Goal: Transaction & Acquisition: Purchase product/service

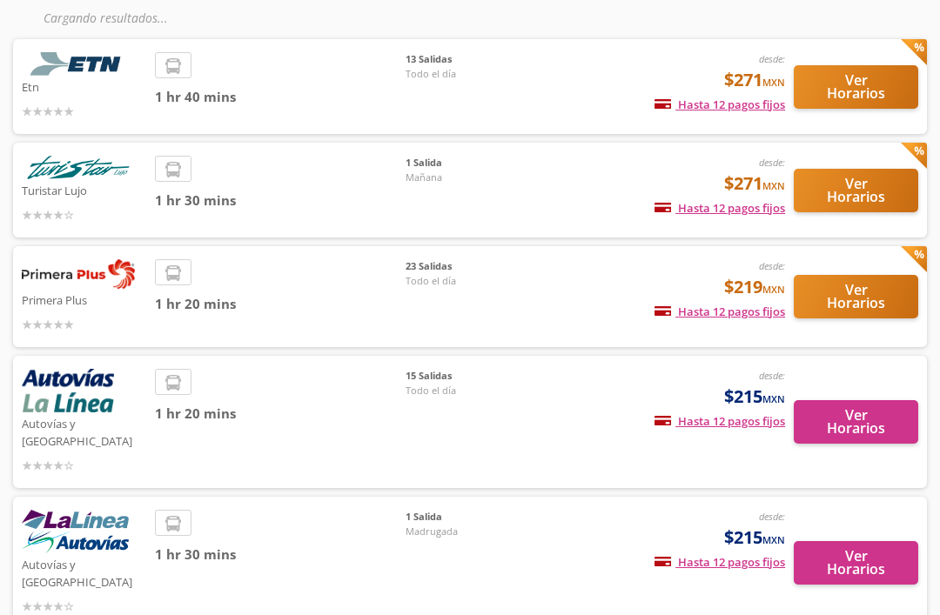
scroll to position [133, 0]
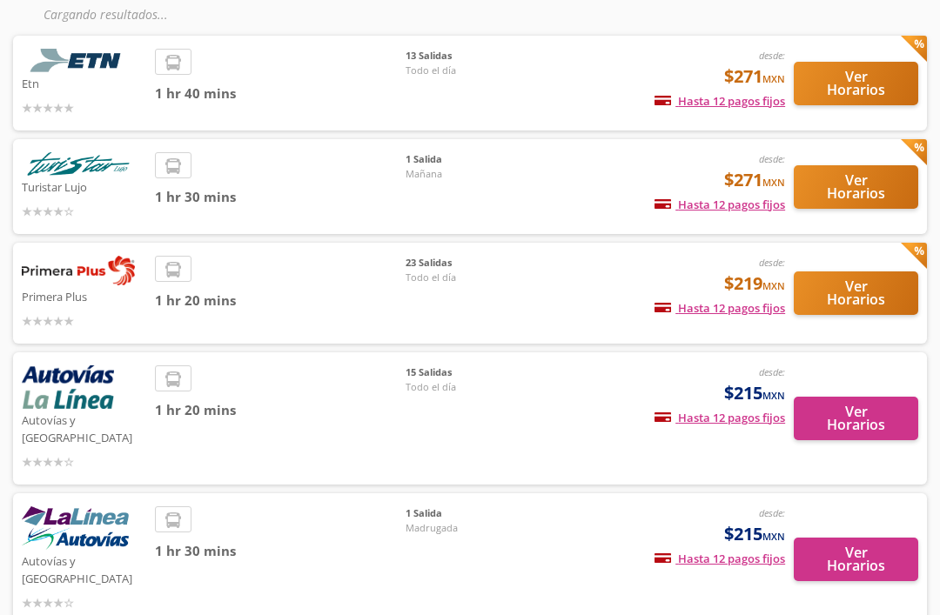
click at [872, 291] on button "Ver Horarios" at bounding box center [855, 293] width 124 height 43
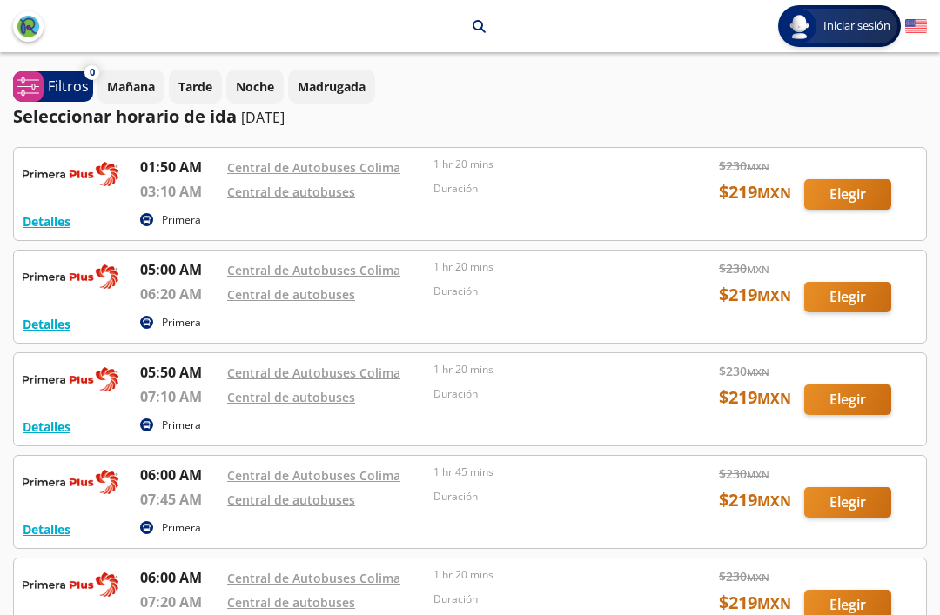
click at [843, 393] on div at bounding box center [470, 399] width 912 height 92
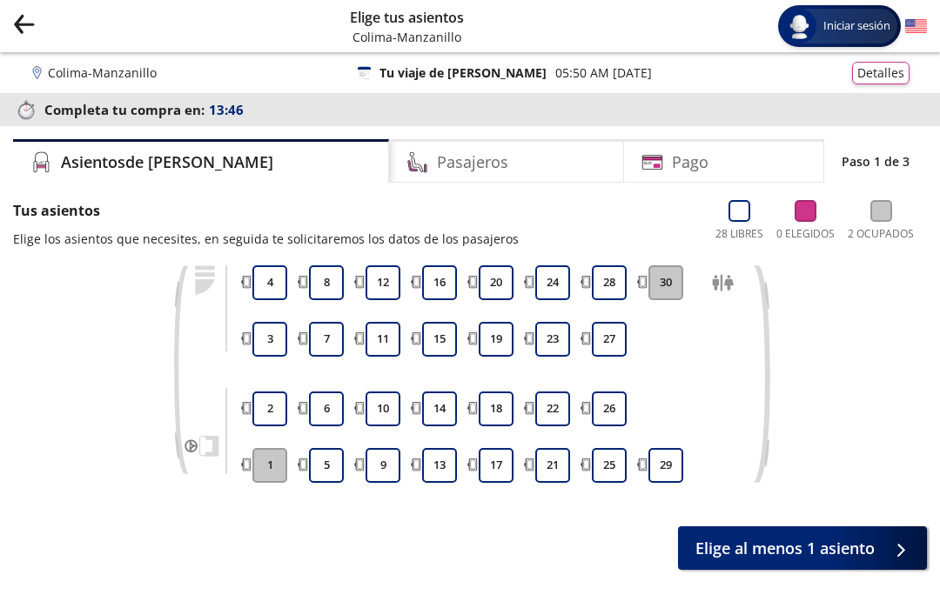
click at [383, 458] on button "9" at bounding box center [382, 465] width 35 height 35
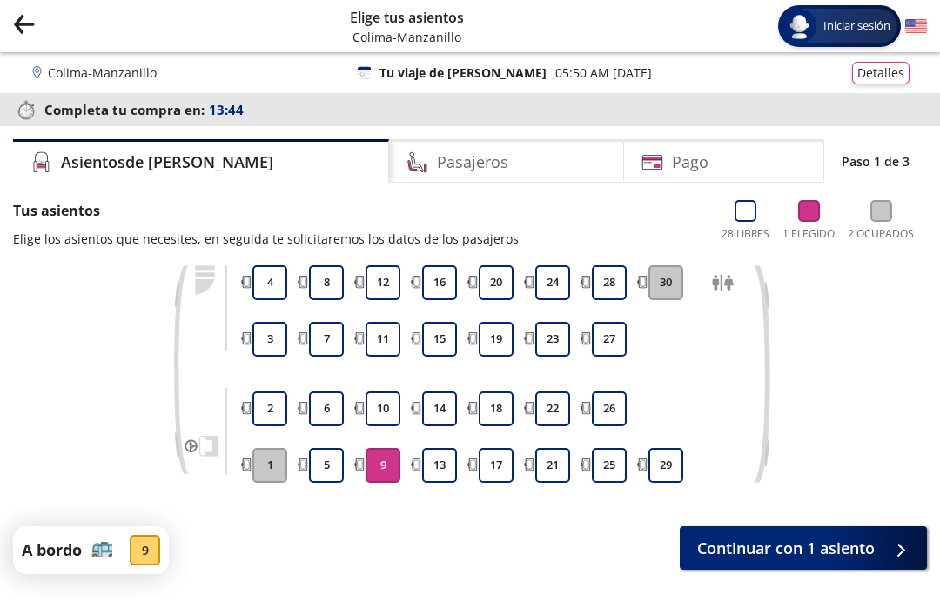
click at [385, 403] on button "10" at bounding box center [382, 408] width 35 height 35
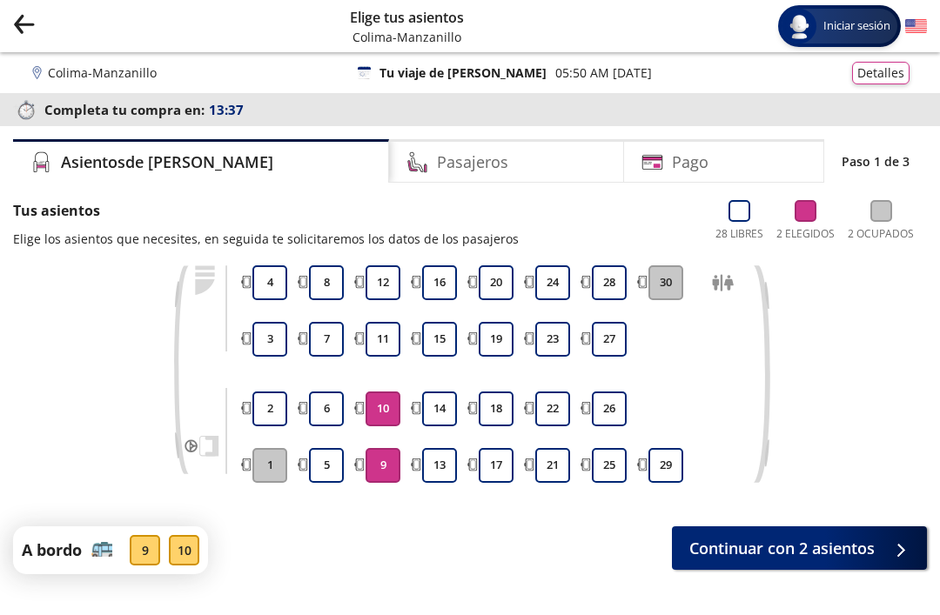
click at [889, 552] on div at bounding box center [896, 549] width 26 height 22
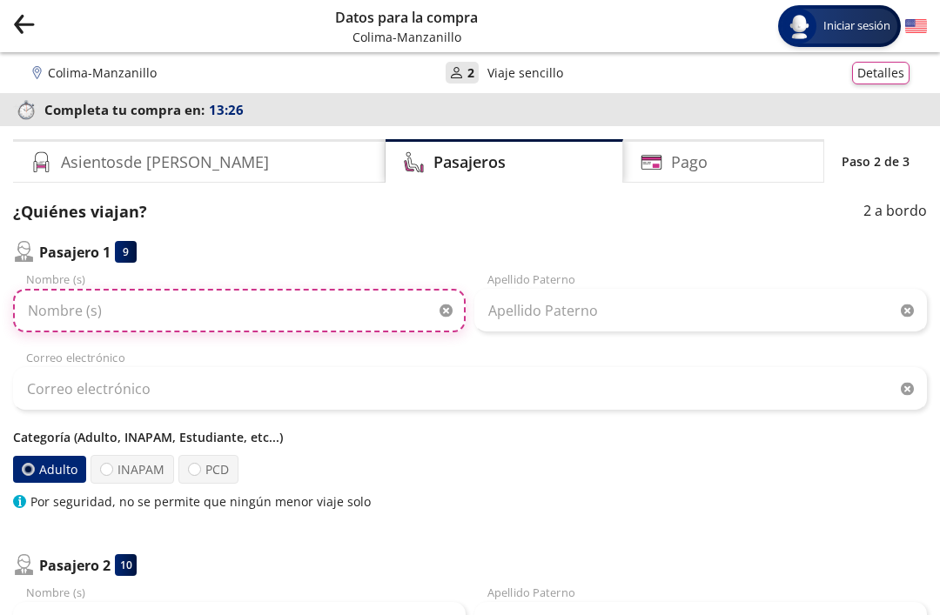
click at [132, 304] on input "Nombre (s)" at bounding box center [239, 310] width 452 height 43
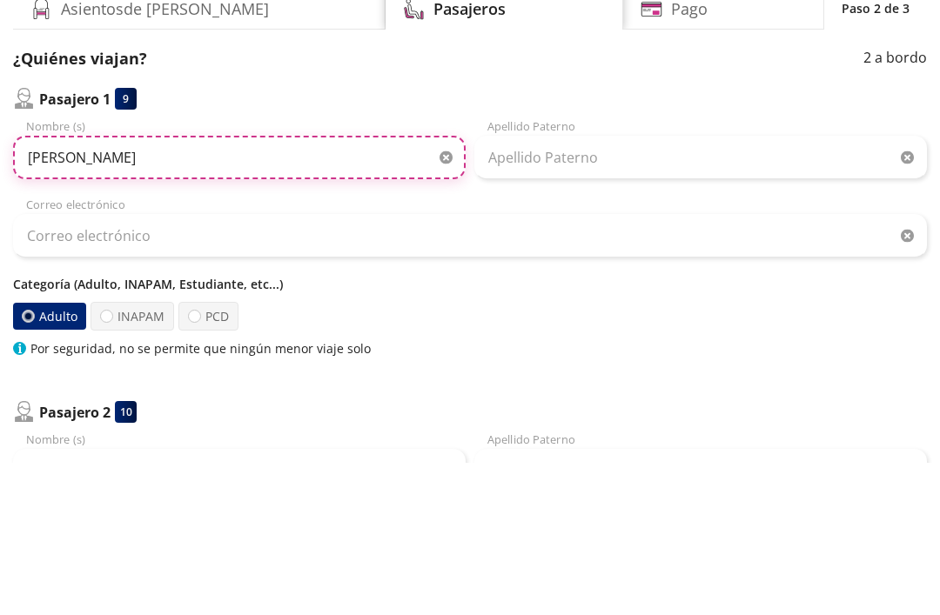
type input "[PERSON_NAME]"
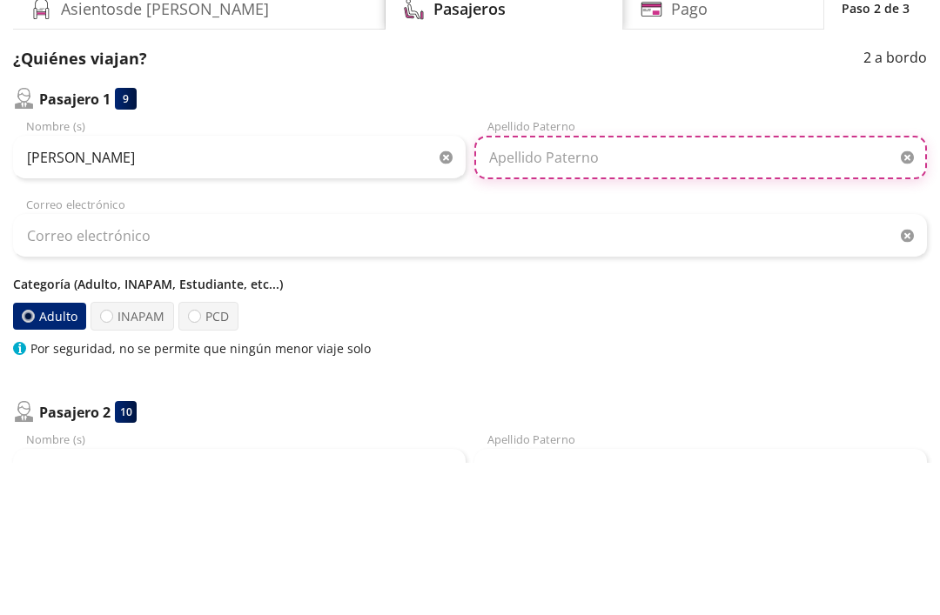
click at [590, 289] on input "Apellido Paterno" at bounding box center [700, 310] width 452 height 43
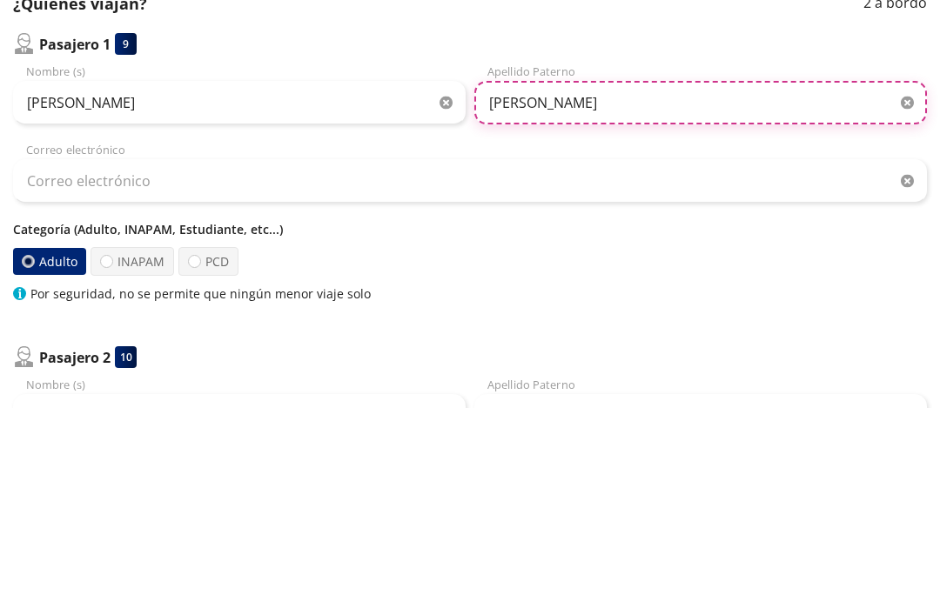
type input "[PERSON_NAME]"
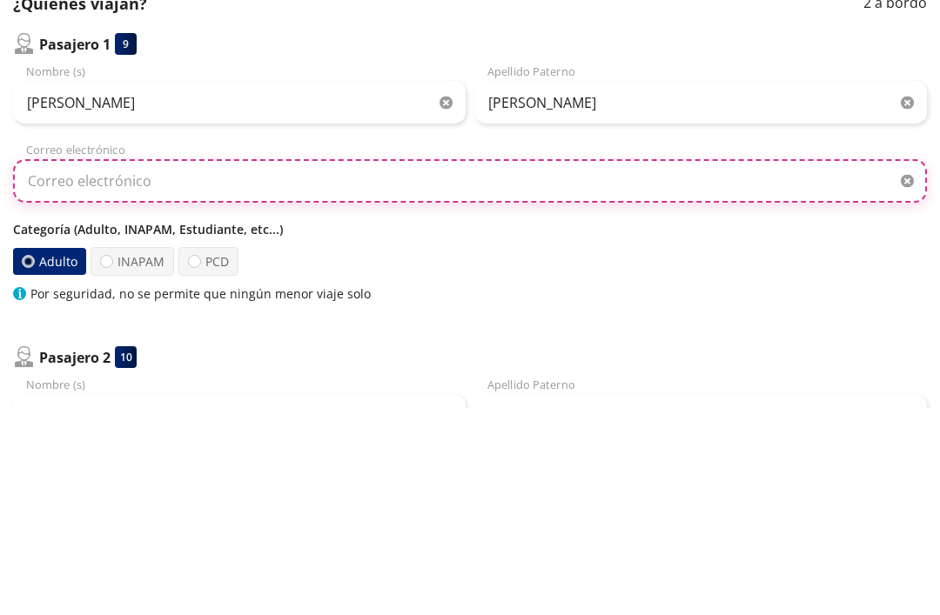
click at [366, 367] on input "Correo electrónico" at bounding box center [469, 388] width 913 height 43
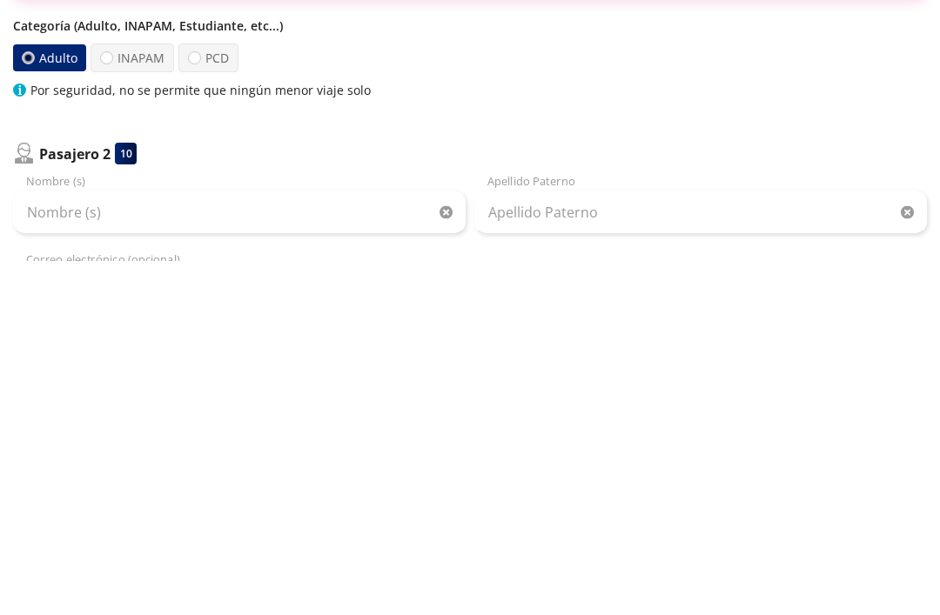
scroll to position [73, 0]
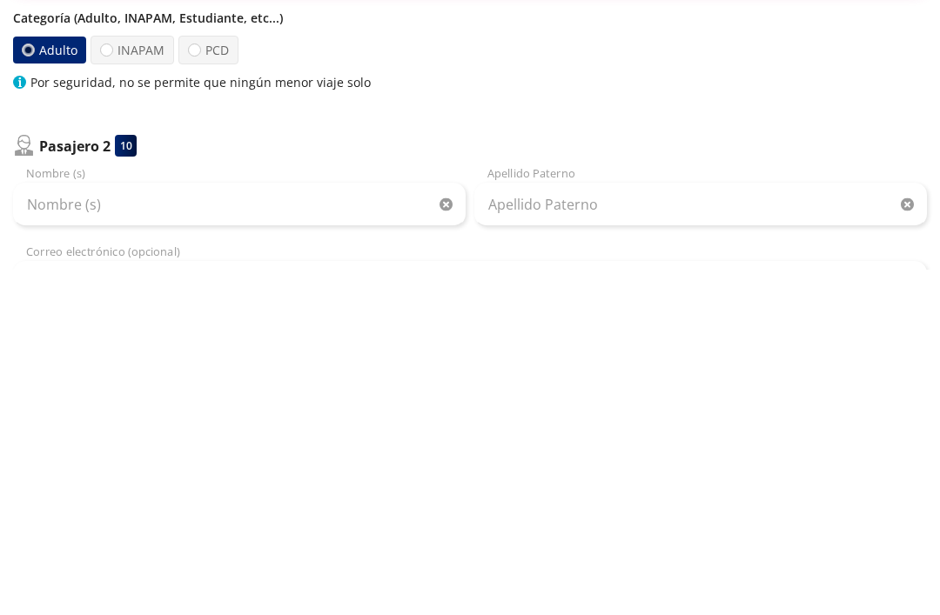
type input "[EMAIL_ADDRESS][DOMAIN_NAME]"
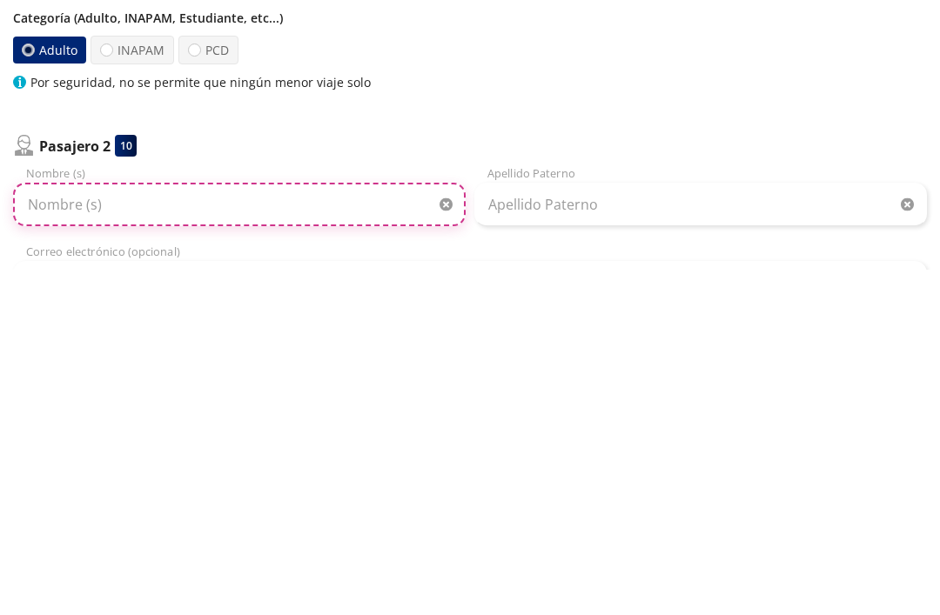
click at [168, 529] on input "Nombre (s)" at bounding box center [239, 550] width 452 height 43
type input "[PERSON_NAME]"
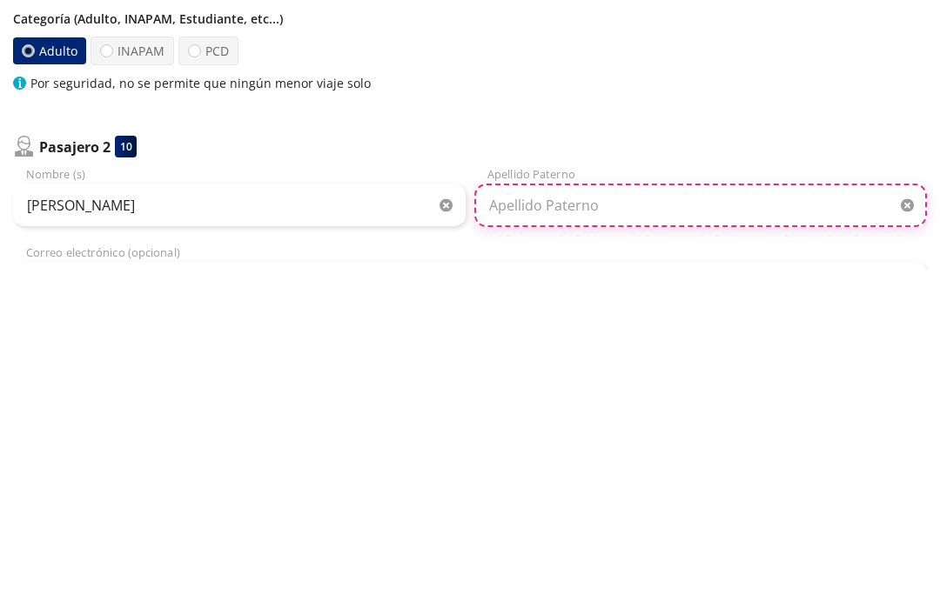
click at [585, 529] on input "Apellido Paterno" at bounding box center [700, 550] width 452 height 43
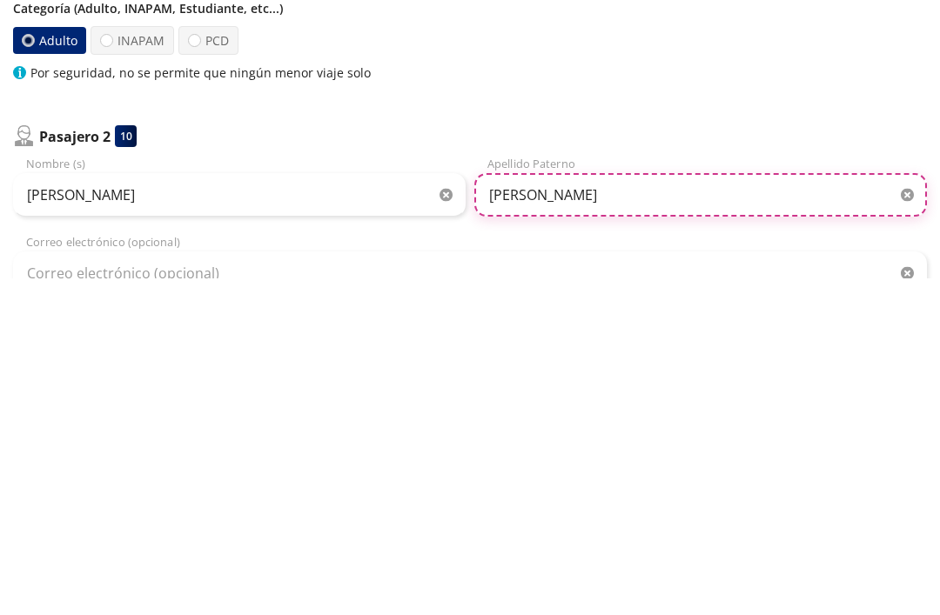
scroll to position [214, 0]
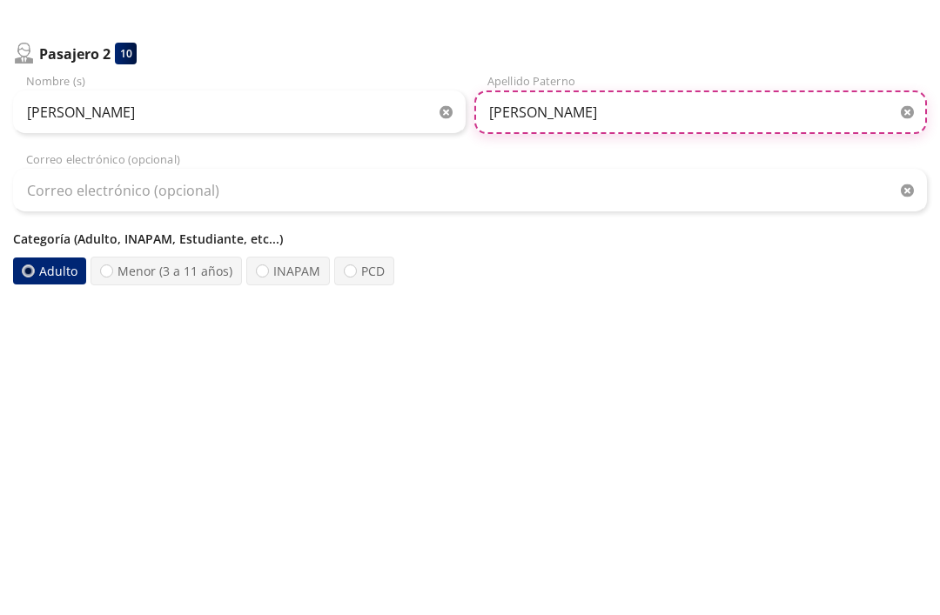
type input "[PERSON_NAME]"
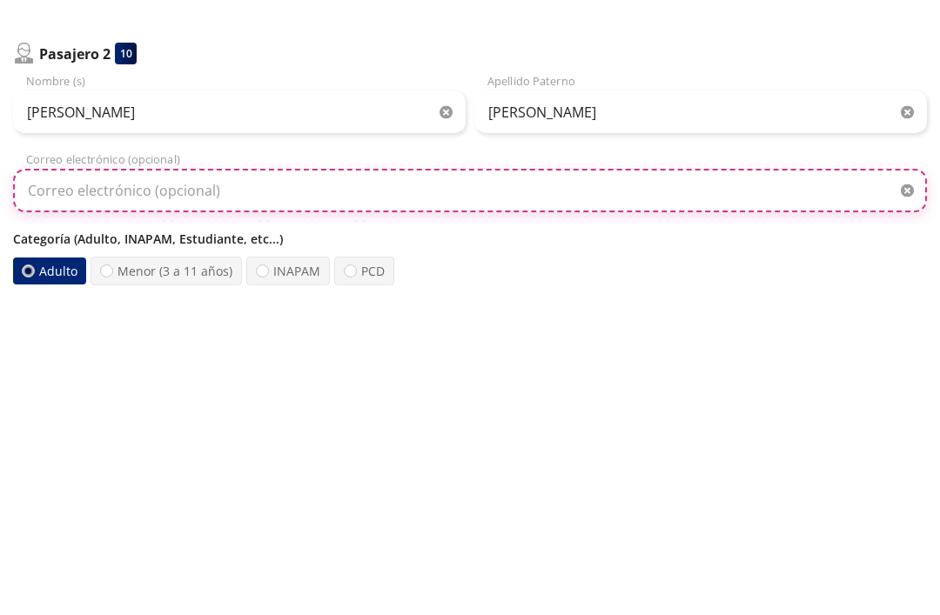
click at [321, 466] on input "Correo electrónico (opcional)" at bounding box center [469, 487] width 913 height 43
type input "[EMAIL_ADDRESS][DOMAIN_NAME]"
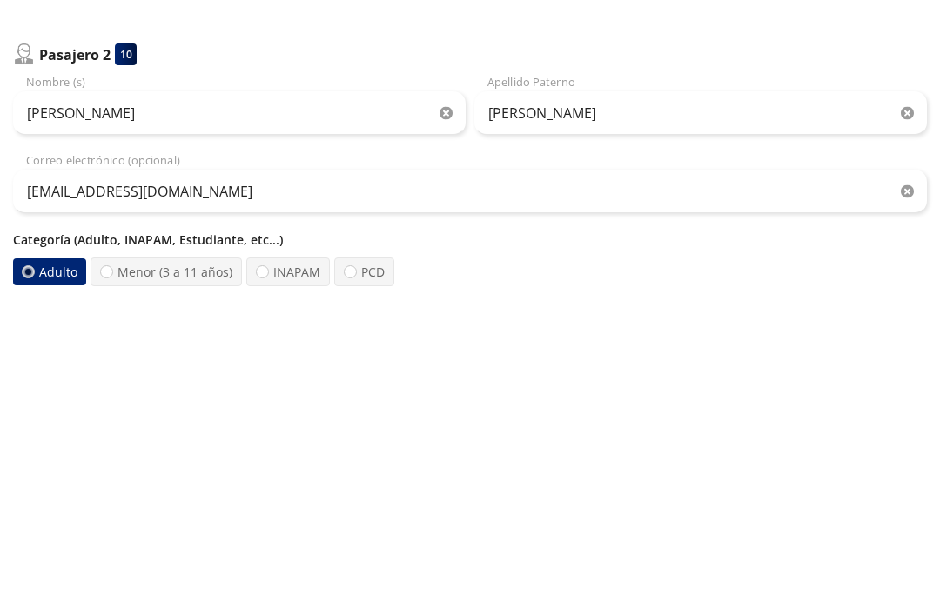
click at [277, 554] on label "INAPAM" at bounding box center [288, 568] width 84 height 29
click at [268, 563] on input "INAPAM" at bounding box center [262, 568] width 11 height 11
radio input "true"
radio input "false"
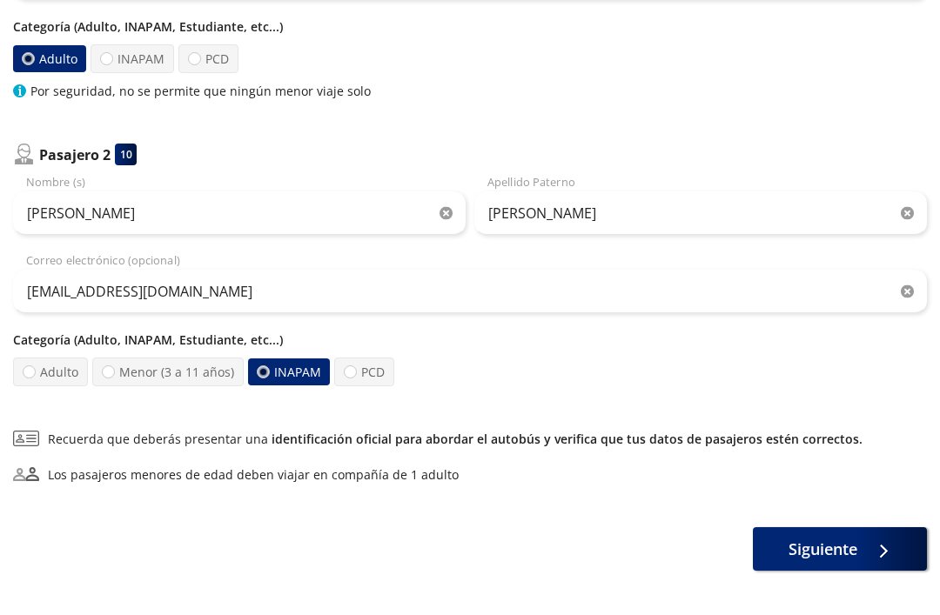
click at [846, 549] on span "Siguiente" at bounding box center [822, 549] width 69 height 23
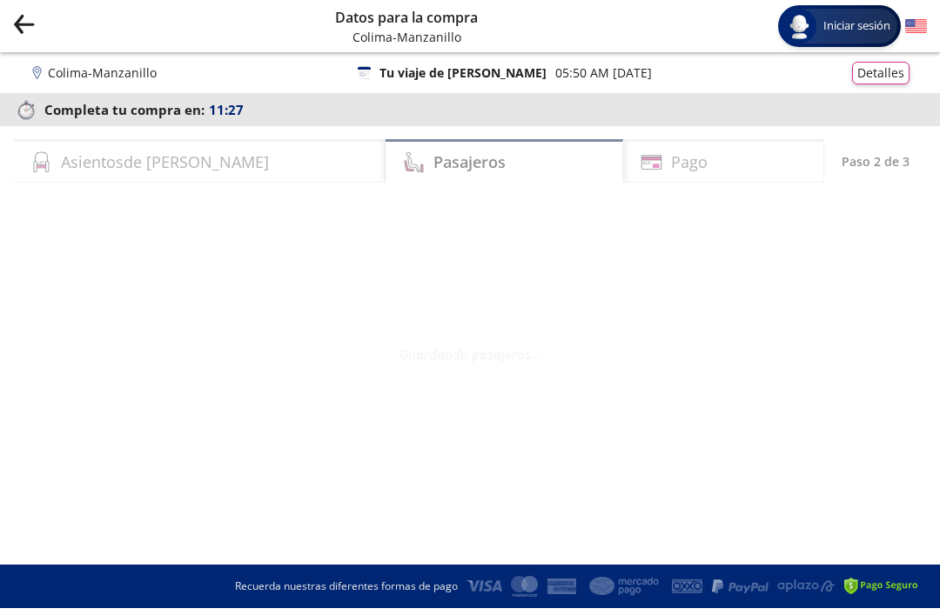
select select "MX"
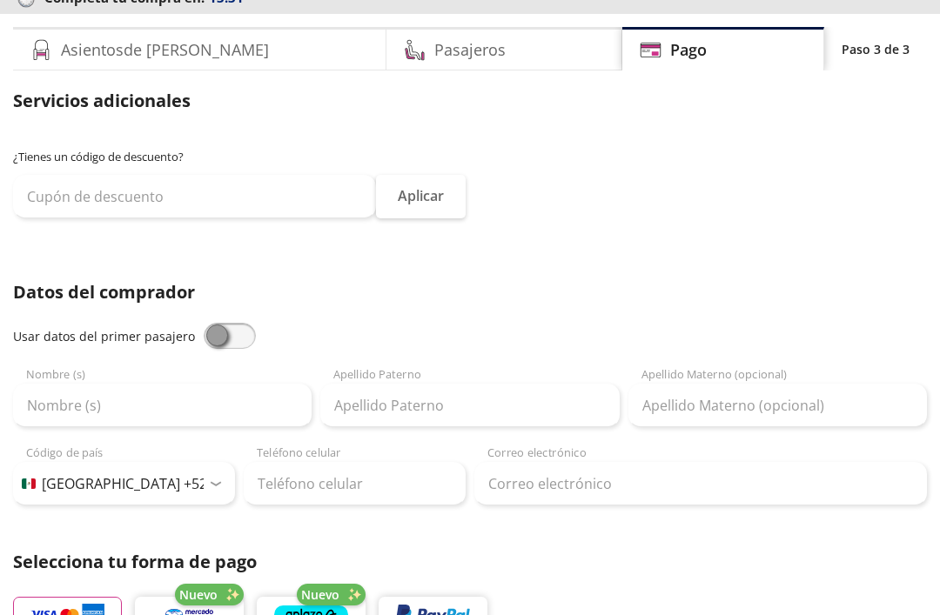
scroll to position [112, 0]
click at [238, 325] on span at bounding box center [230, 336] width 52 height 26
click at [204, 323] on input "checkbox" at bounding box center [204, 323] width 0 height 0
type input "[PERSON_NAME]"
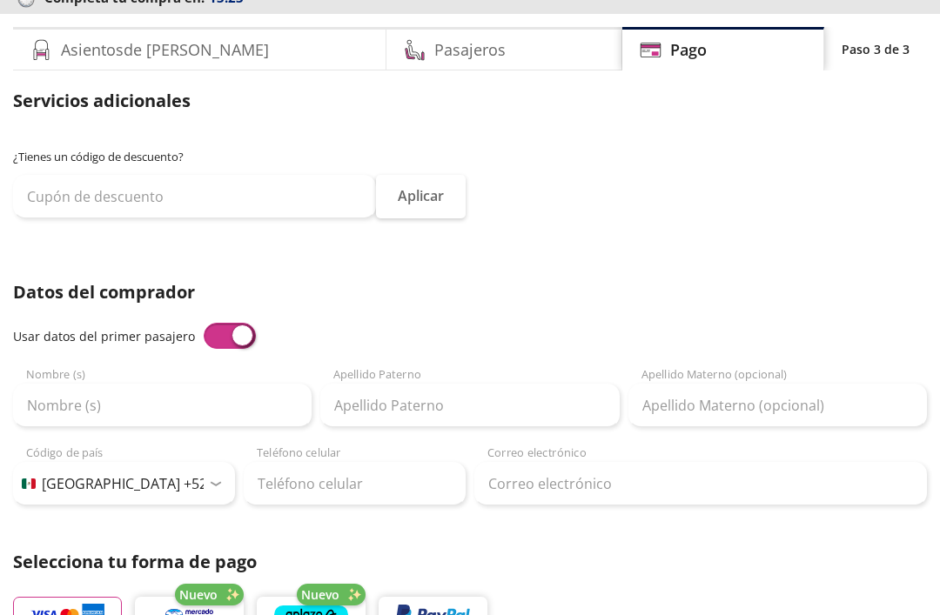
type input "[EMAIL_ADDRESS][DOMAIN_NAME]"
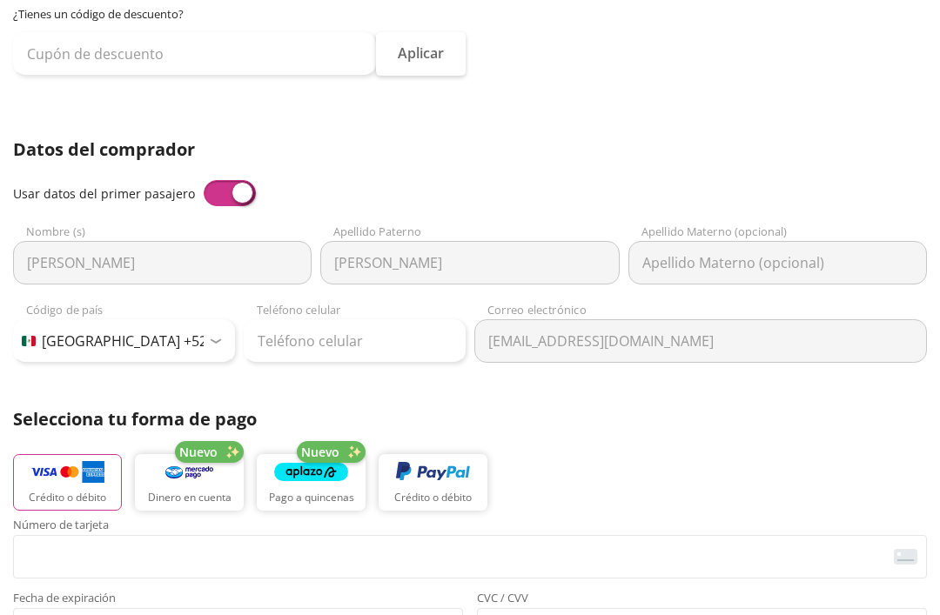
scroll to position [254, 0]
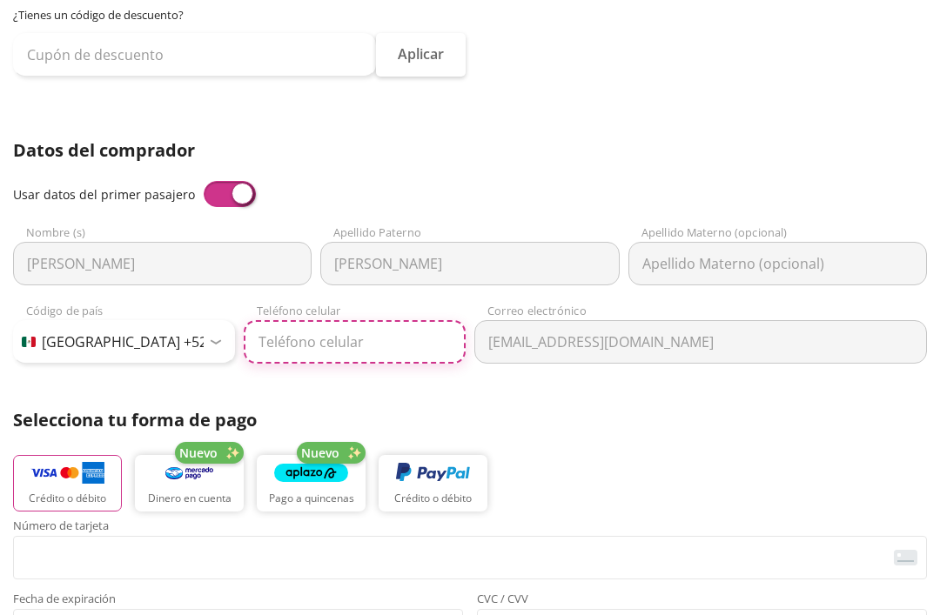
click at [356, 336] on input "Teléfono celular" at bounding box center [355, 341] width 222 height 43
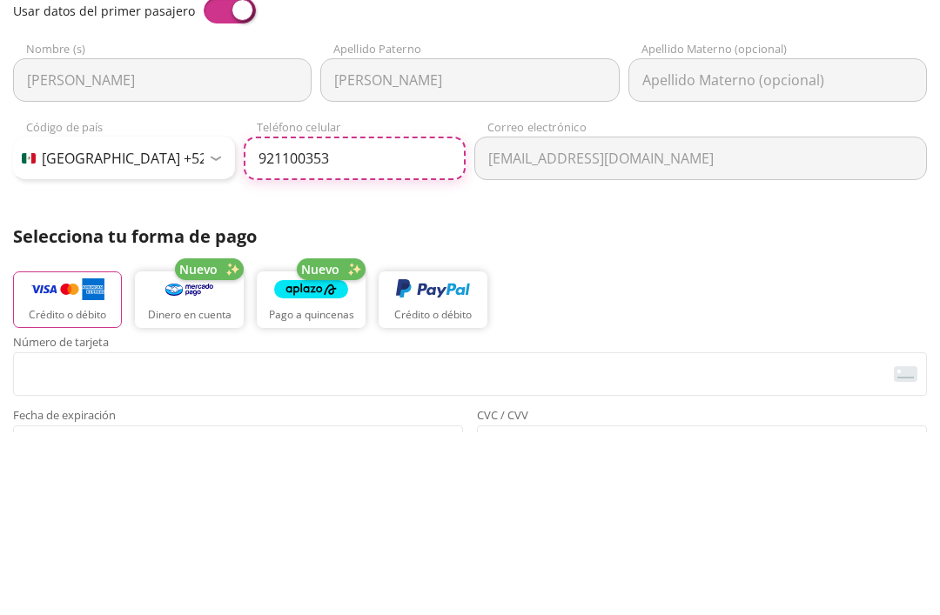
type input "921 100 3530"
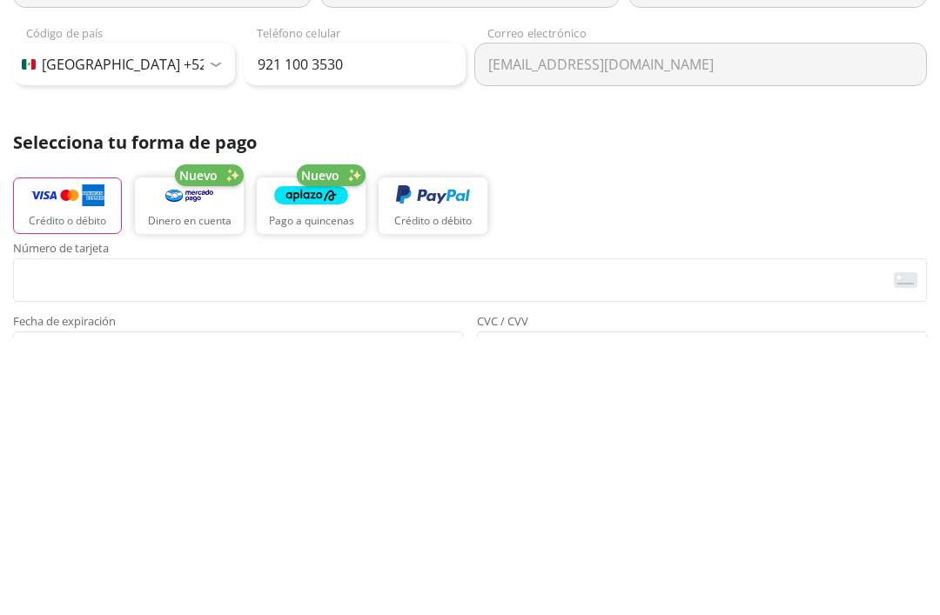
click at [66, 460] on img "button" at bounding box center [67, 473] width 74 height 26
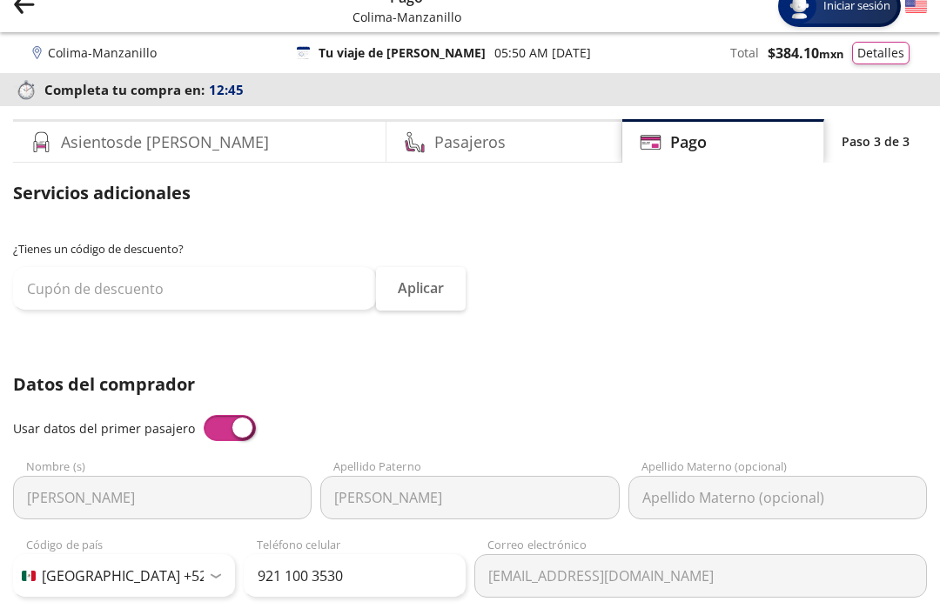
scroll to position [0, 0]
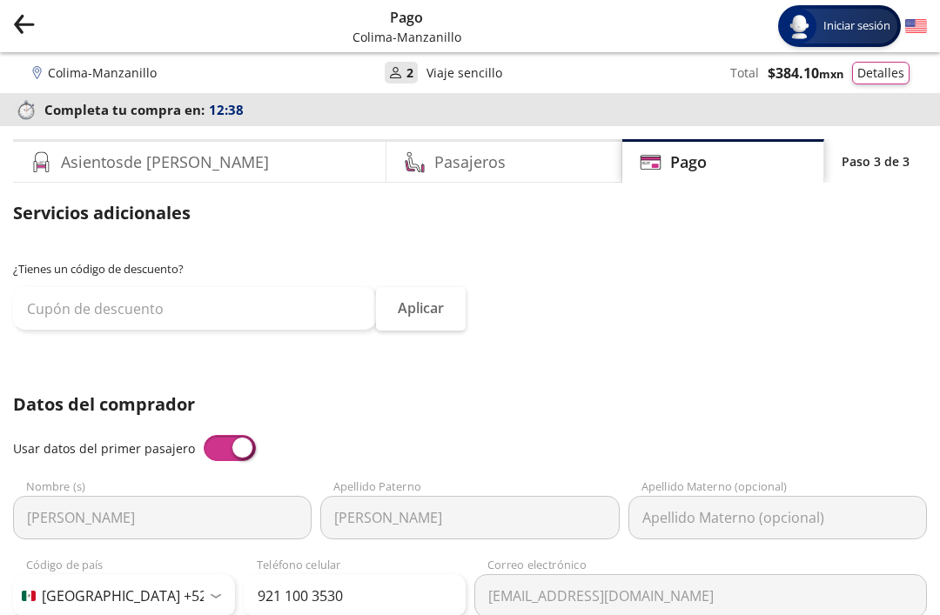
click at [883, 64] on button "Detalles" at bounding box center [880, 73] width 57 height 23
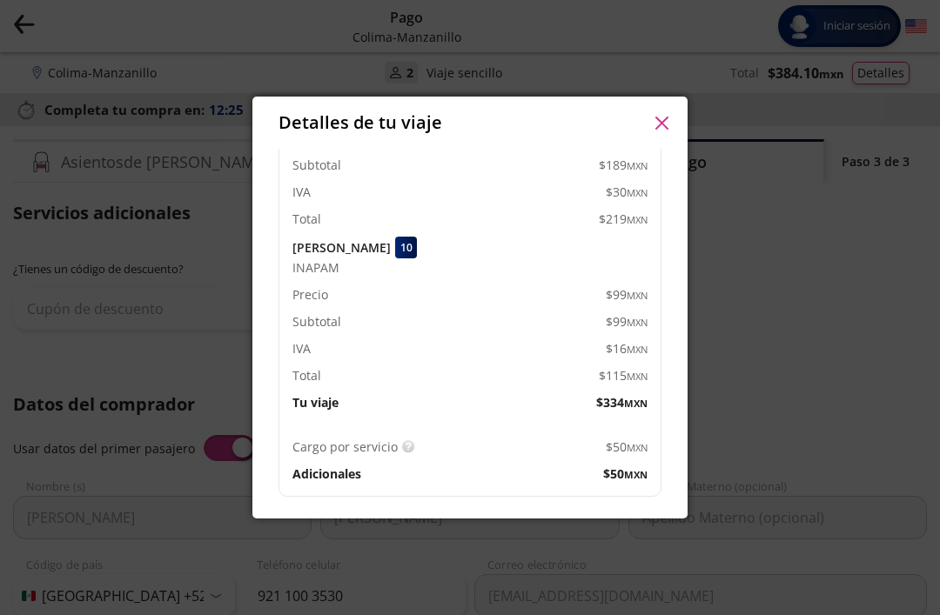
scroll to position [241, 0]
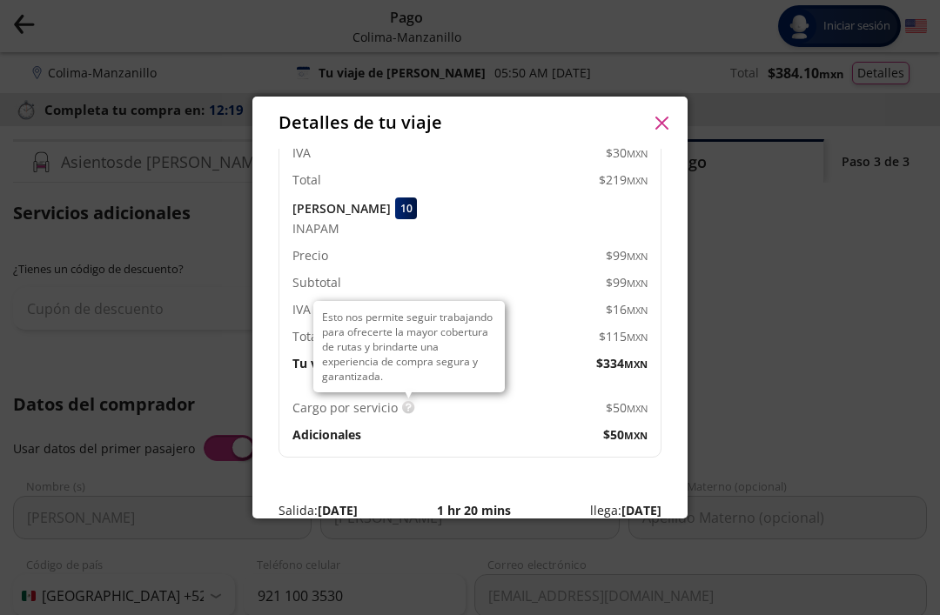
click at [400, 367] on div "Esto nos permite seguir trabajando para ofrecerte la mayor cobertura de rutas y…" at bounding box center [408, 346] width 191 height 91
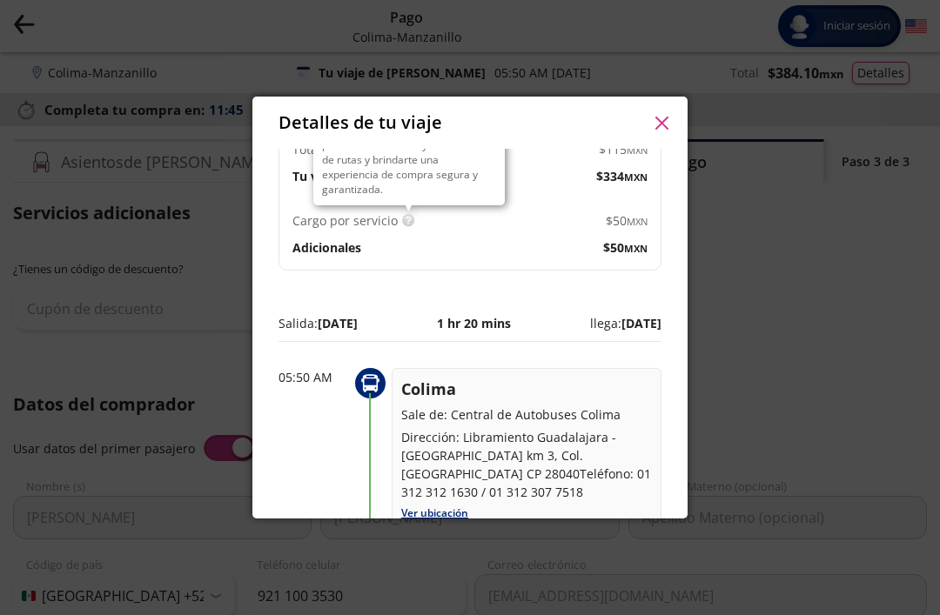
scroll to position [439, 0]
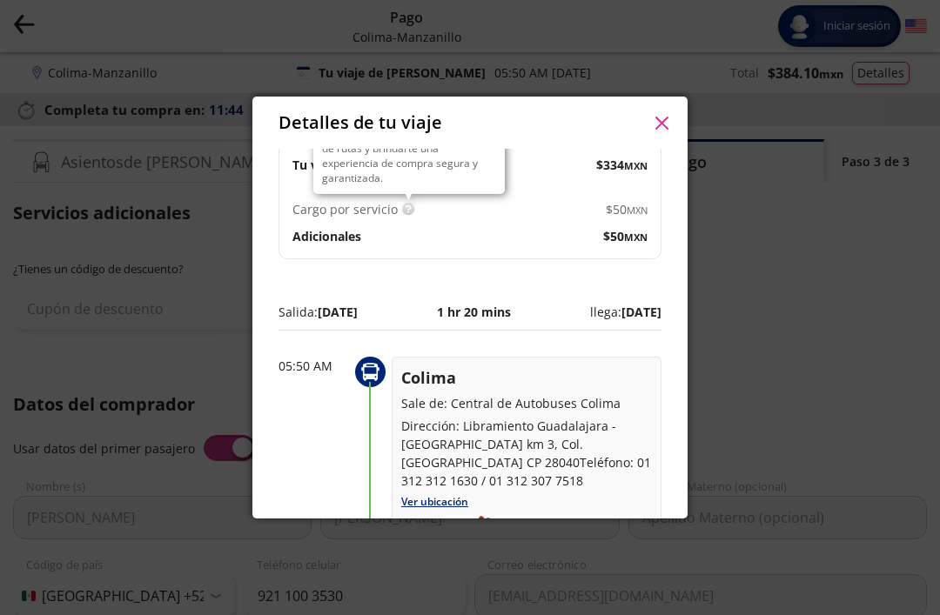
click at [672, 110] on button "button" at bounding box center [661, 123] width 26 height 26
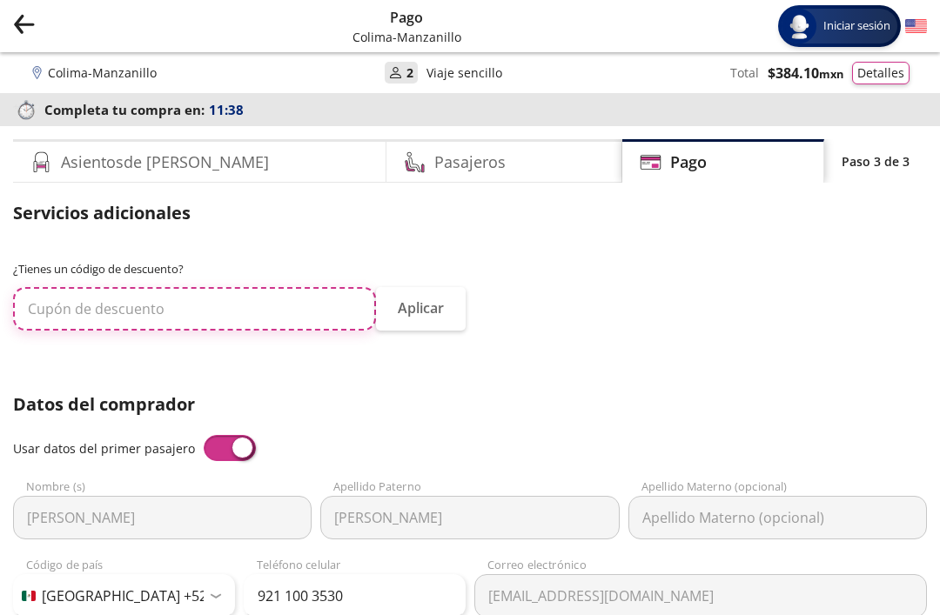
click at [172, 304] on input "text" at bounding box center [194, 308] width 363 height 43
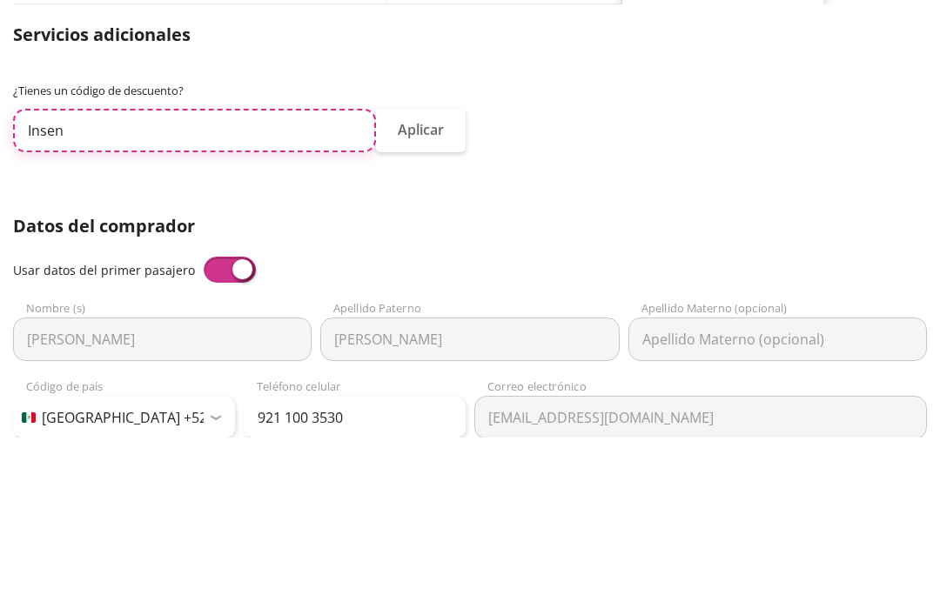
type input "Insen"
click at [438, 287] on button "Aplicar" at bounding box center [421, 308] width 90 height 43
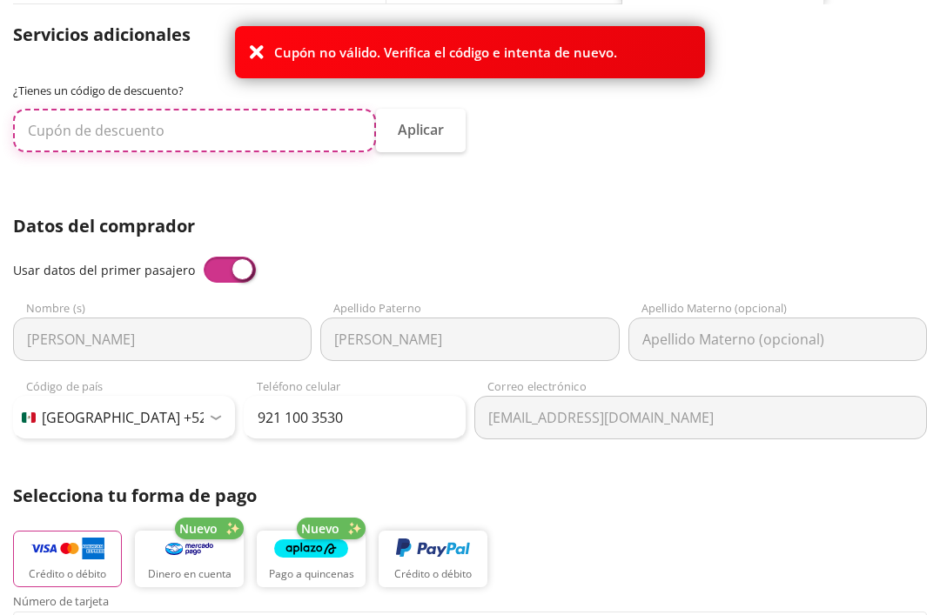
click at [139, 125] on input "text" at bounding box center [194, 130] width 363 height 43
type input "Doters"
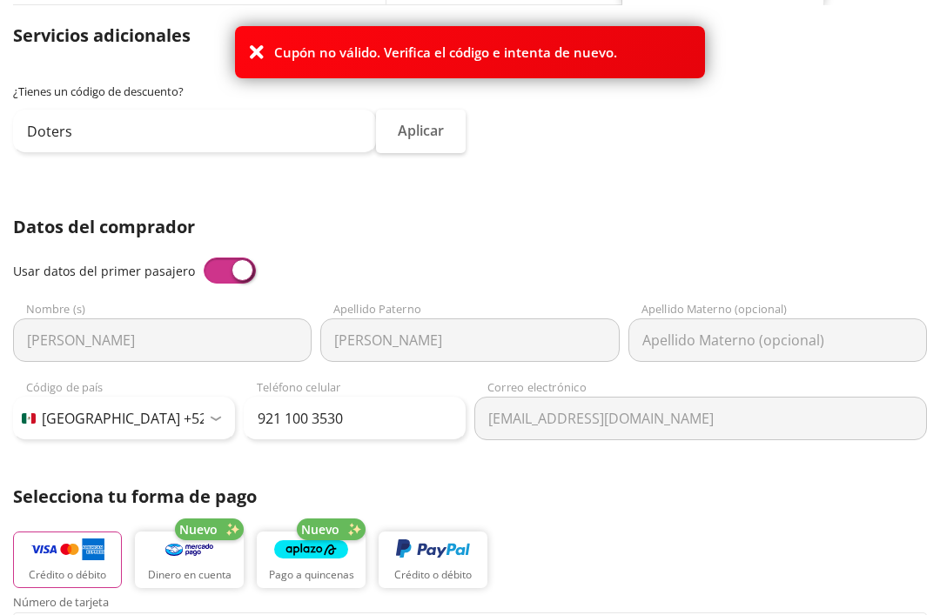
click at [426, 121] on button "Aplicar" at bounding box center [421, 131] width 90 height 43
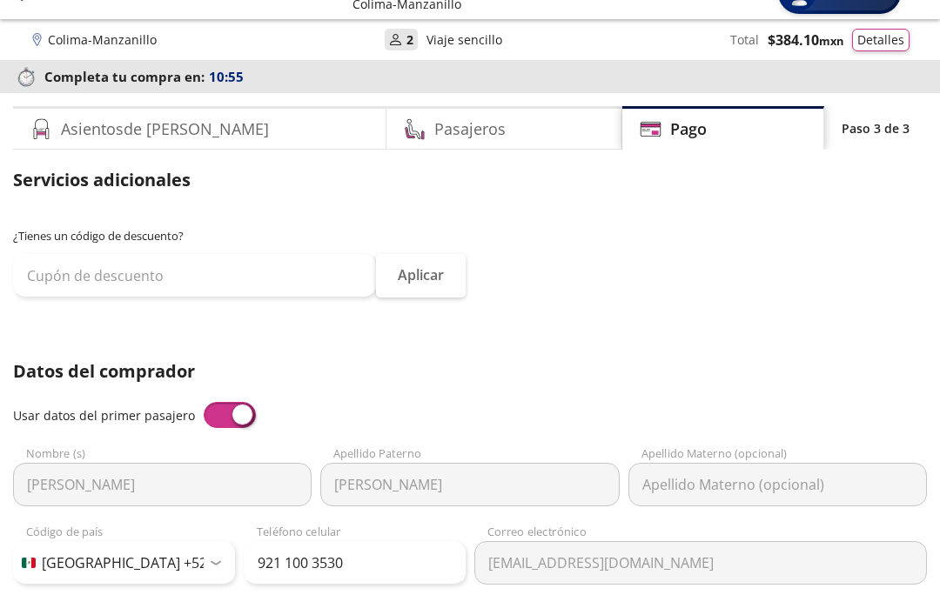
scroll to position [0, 0]
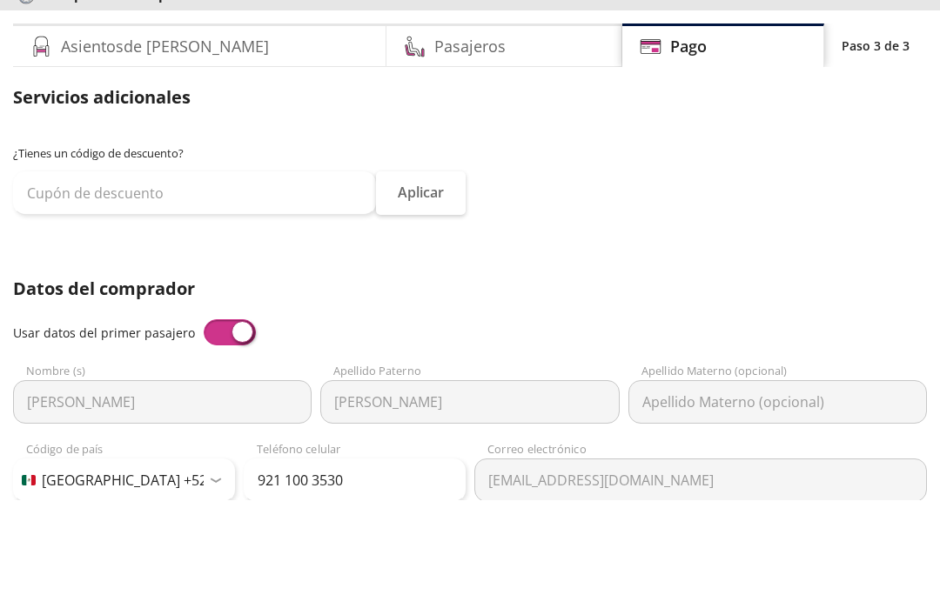
click at [164, 200] on p "Servicios adicionales" at bounding box center [469, 213] width 913 height 26
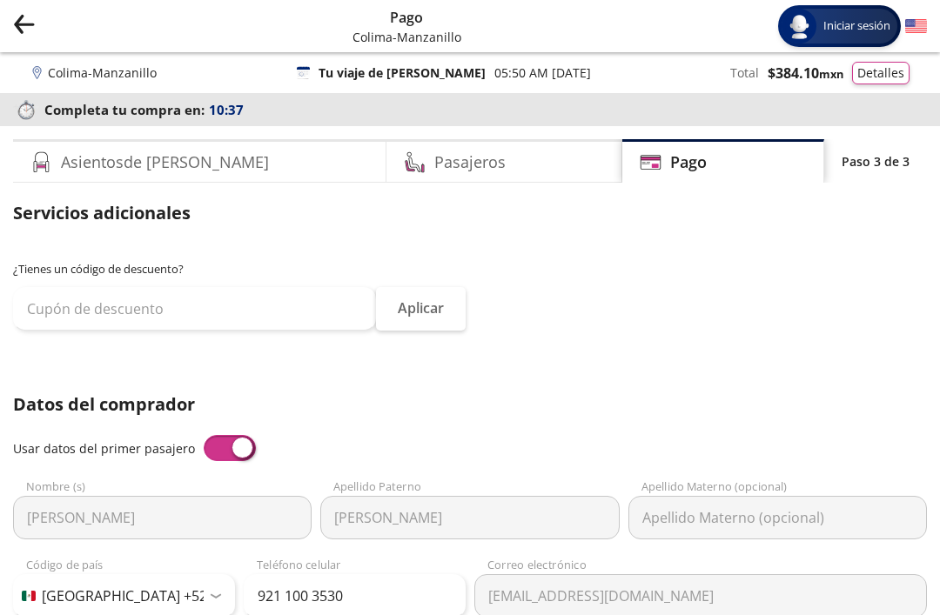
click at [89, 271] on p "¿Tienes un código de descuento?" at bounding box center [469, 269] width 913 height 17
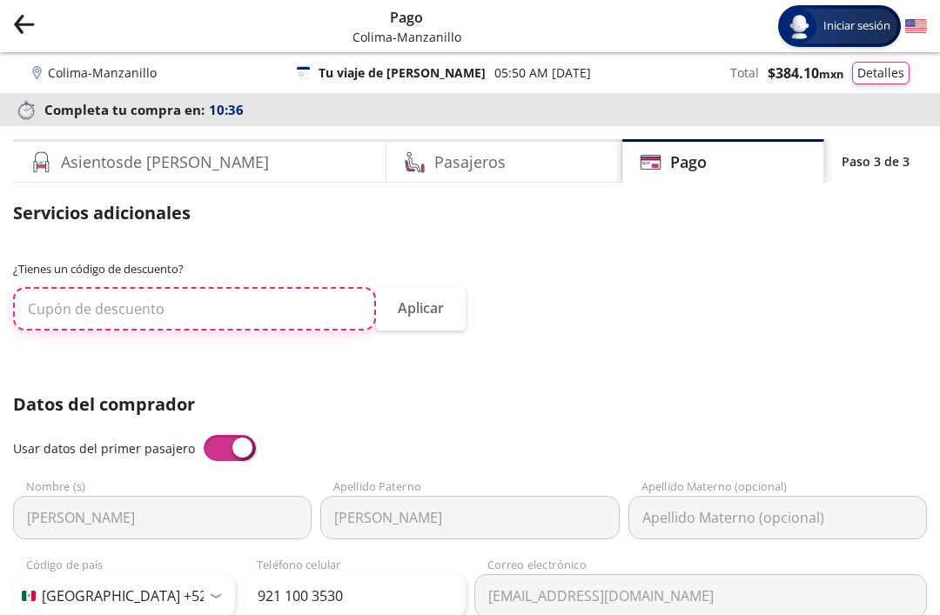
click at [281, 300] on input "text" at bounding box center [194, 308] width 363 height 43
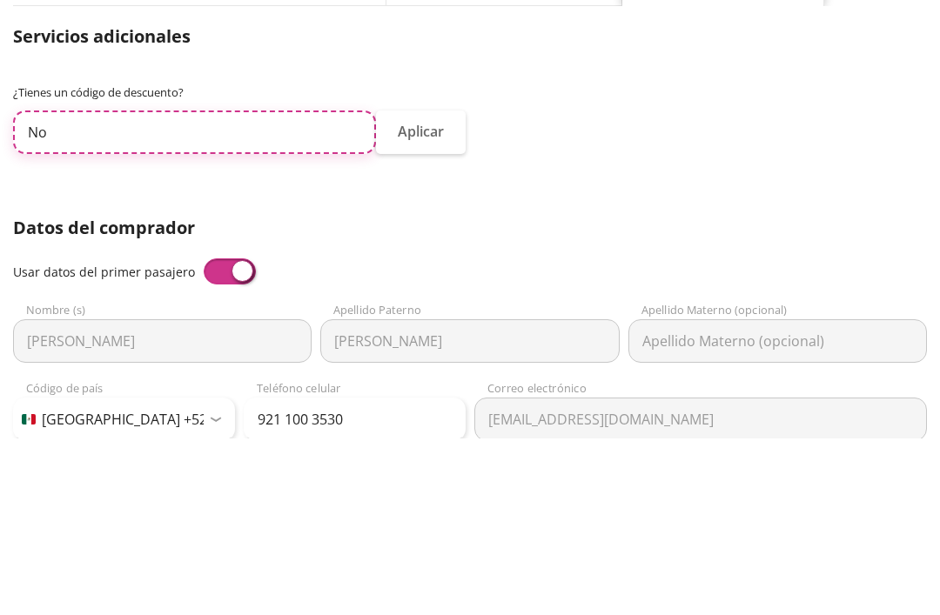
type input "No"
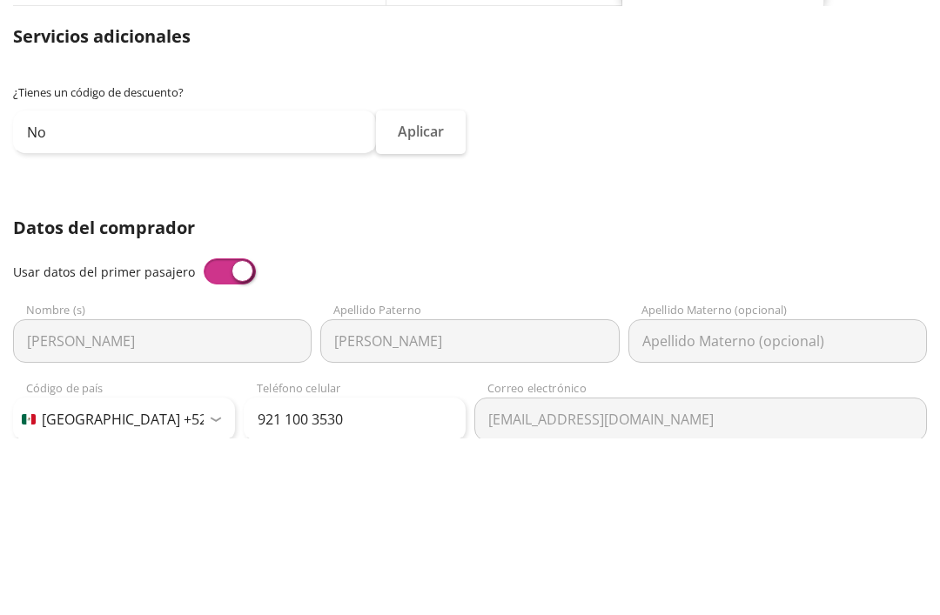
click at [425, 287] on button "Aplicar" at bounding box center [421, 308] width 90 height 43
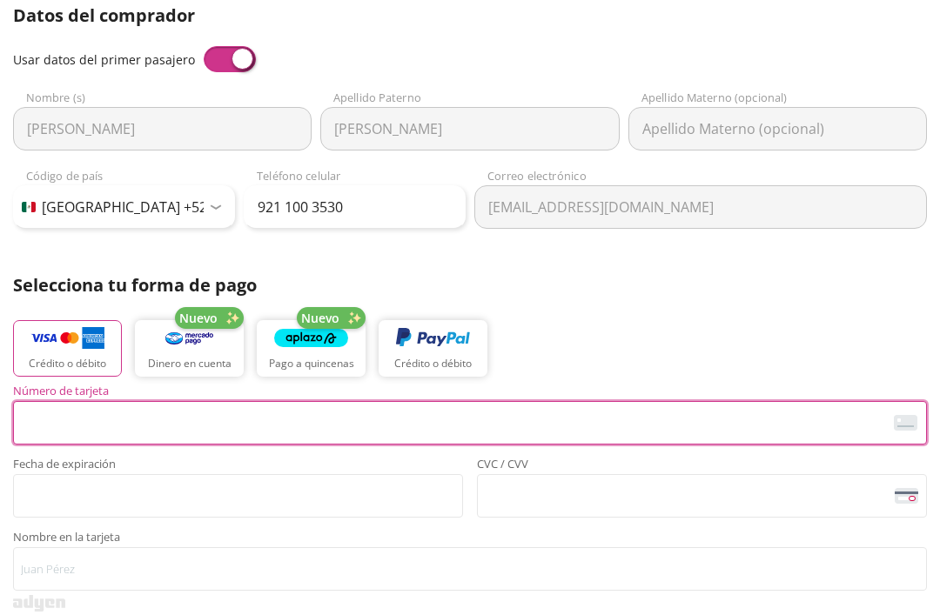
scroll to position [388, 0]
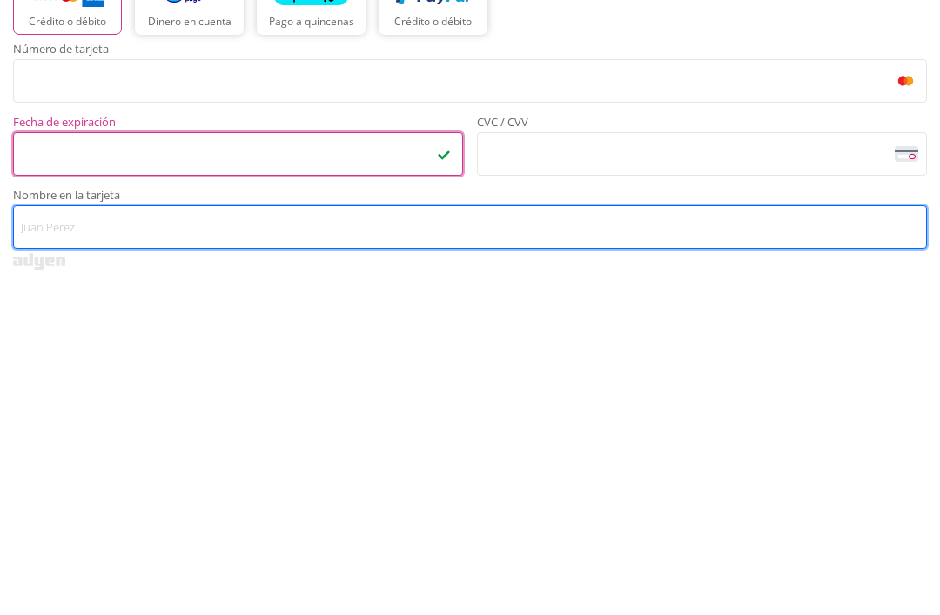
click at [272, 548] on input "Nombre en la tarjeta" at bounding box center [469, 569] width 913 height 43
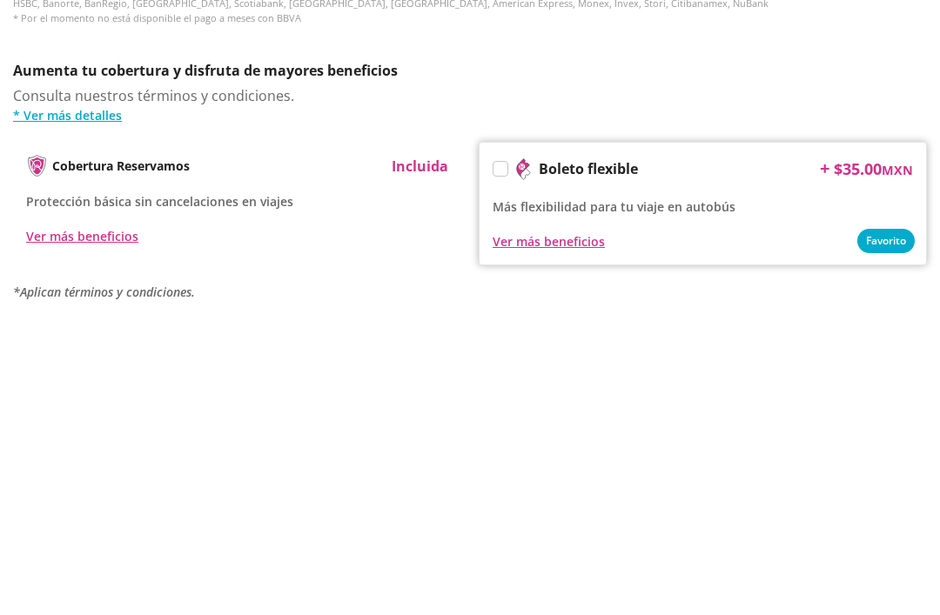
scroll to position [823, 0]
type input "[PERSON_NAME]"
click at [117, 525] on div "Ver más beneficios" at bounding box center [82, 534] width 112 height 18
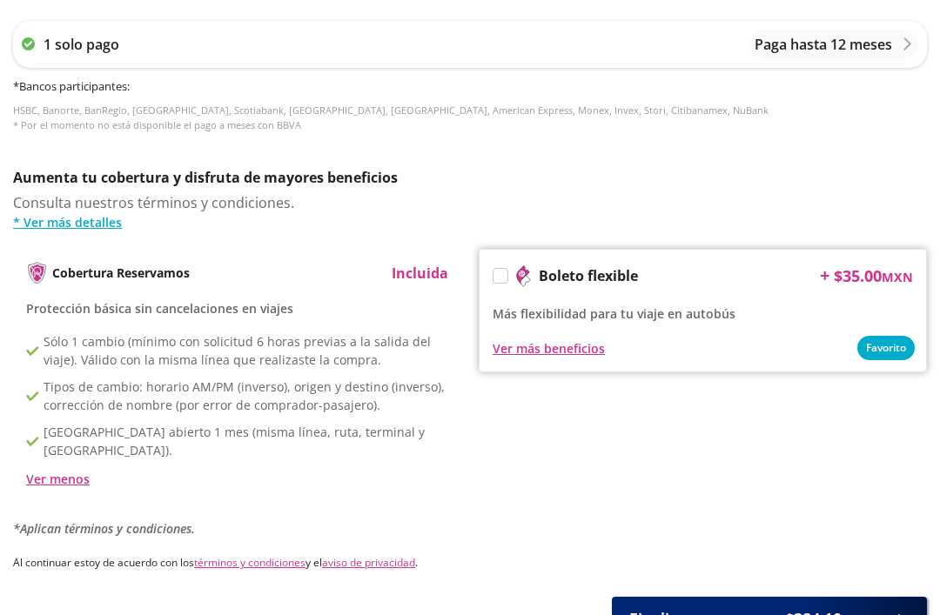
scroll to position [1014, 0]
click at [86, 221] on link "* Ver más detalles" at bounding box center [469, 222] width 913 height 18
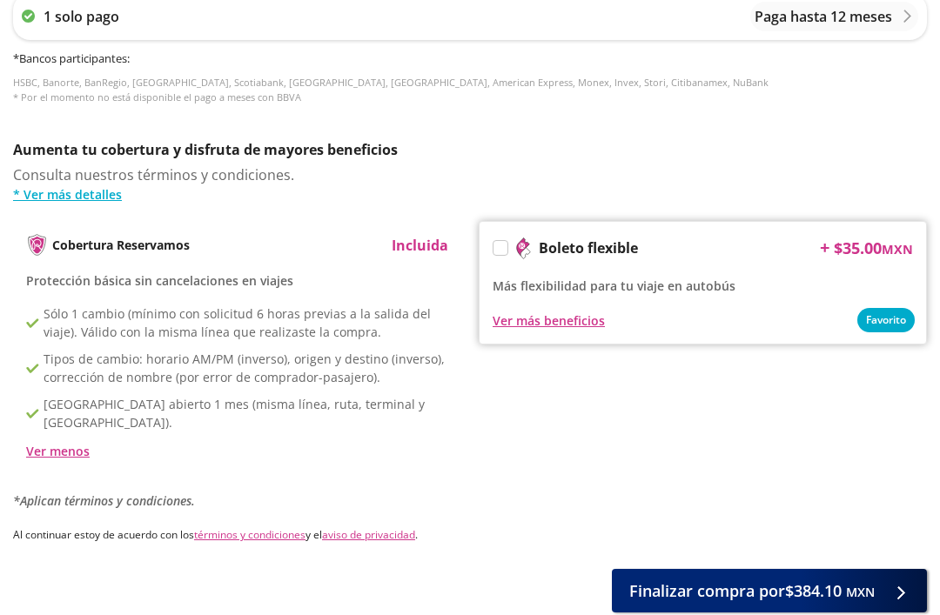
click at [502, 235] on div "Boleto flexible" at bounding box center [564, 248] width 145 height 26
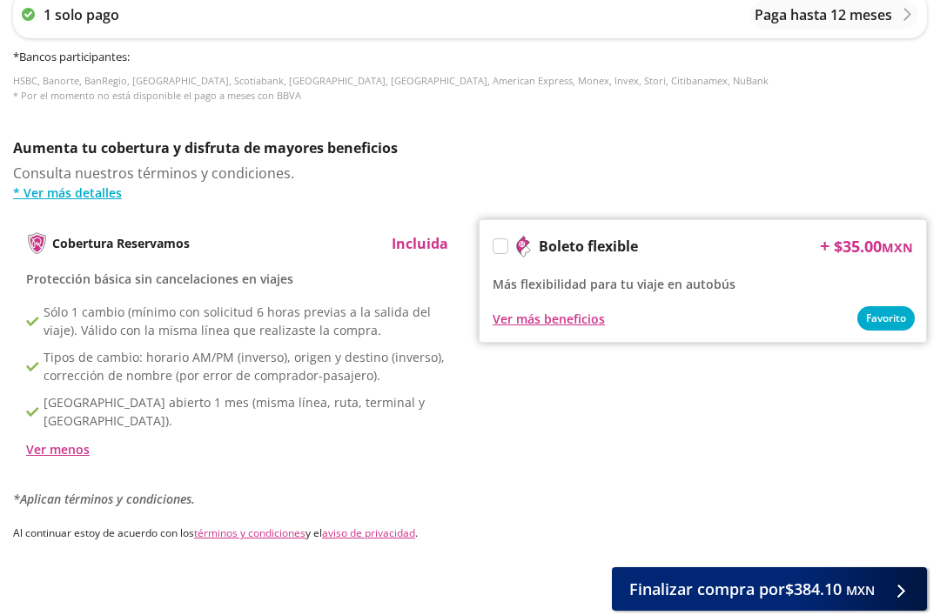
scroll to position [1064, 0]
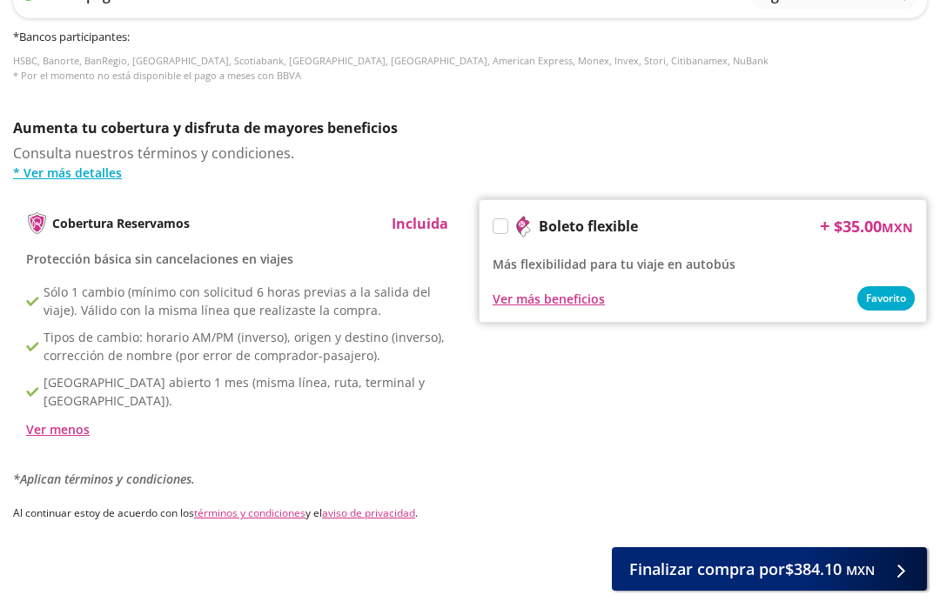
click at [423, 226] on p "Incluida" at bounding box center [419, 223] width 57 height 21
click at [416, 217] on p "Incluida" at bounding box center [419, 223] width 57 height 21
click at [840, 558] on span "Finalizar compra por $384.10 MXN" at bounding box center [751, 569] width 245 height 23
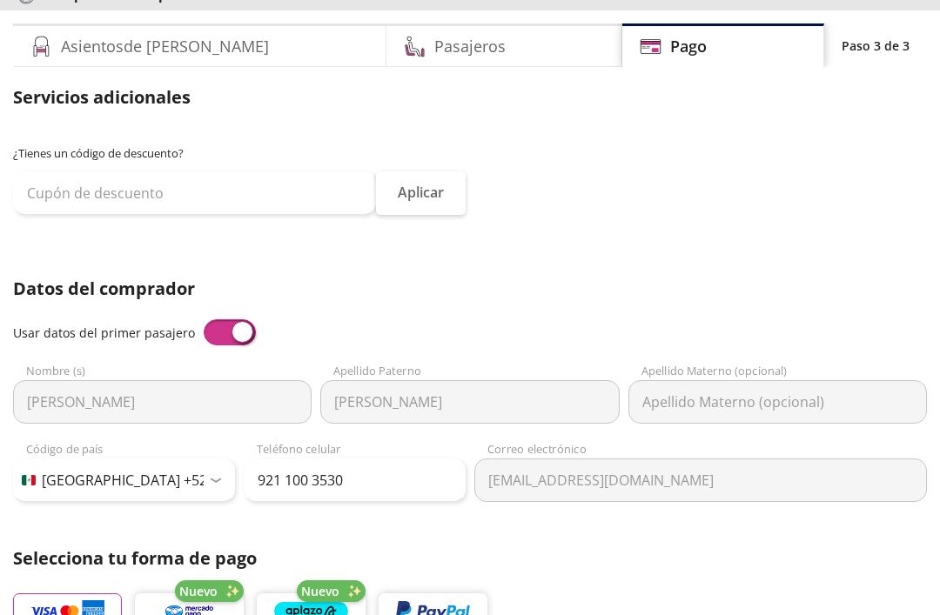
scroll to position [0, 0]
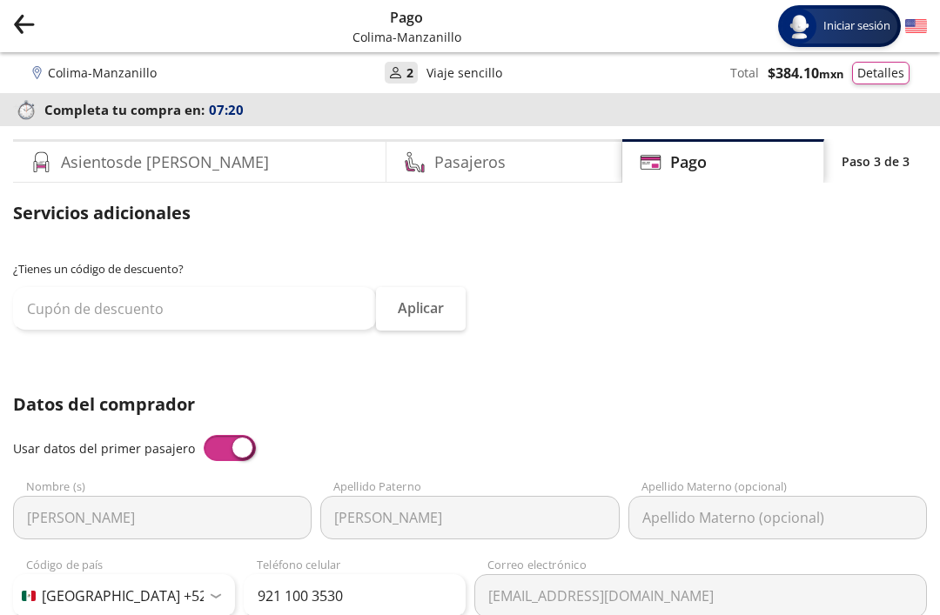
click at [670, 171] on h4 "Pago" at bounding box center [688, 161] width 37 height 23
click at [799, 70] on span "$ 384.10 MXN" at bounding box center [805, 73] width 76 height 21
click at [885, 70] on button "Detalles" at bounding box center [880, 73] width 57 height 23
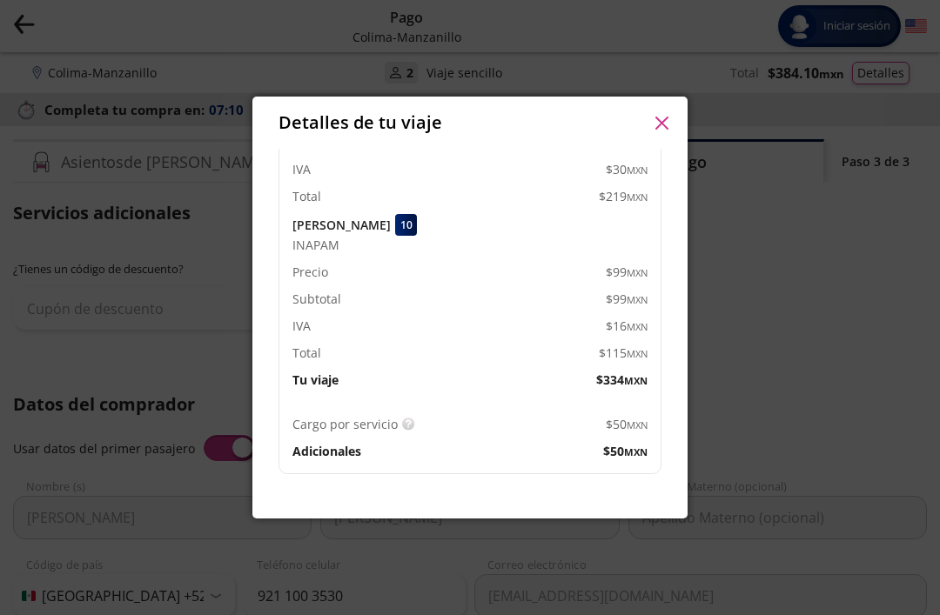
scroll to position [237, 0]
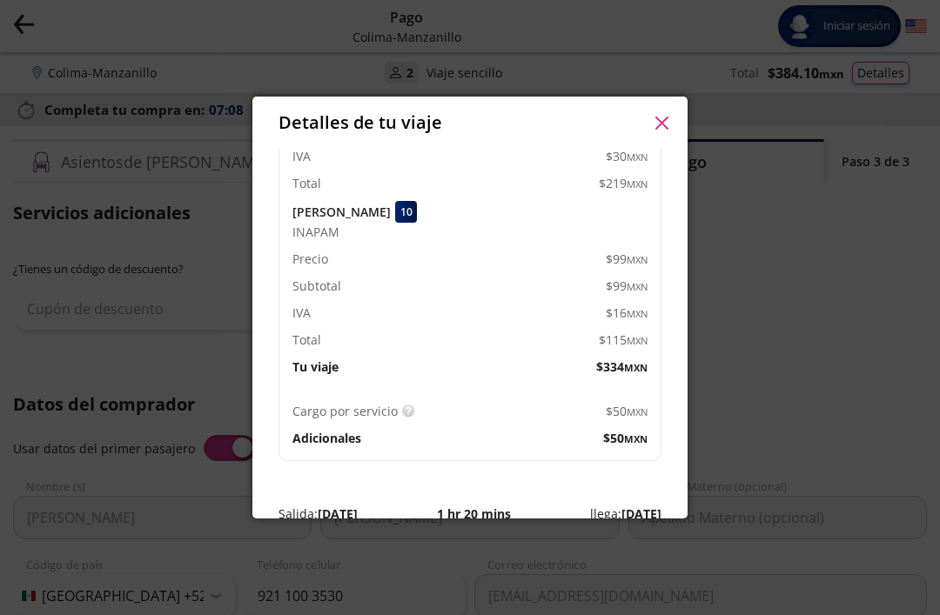
click at [625, 432] on small "MXN" at bounding box center [635, 438] width 23 height 13
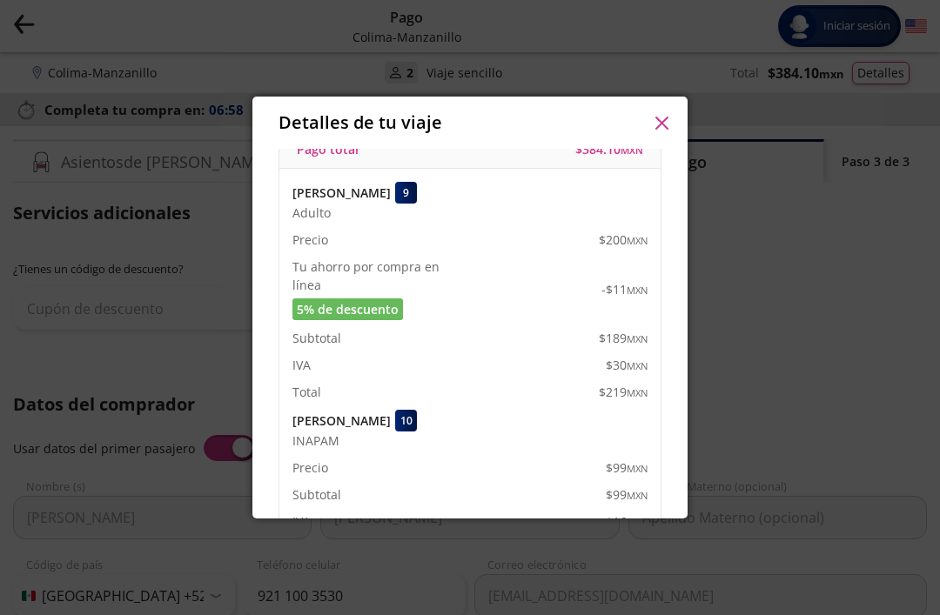
scroll to position [27, 0]
click at [664, 110] on button "button" at bounding box center [661, 123] width 26 height 26
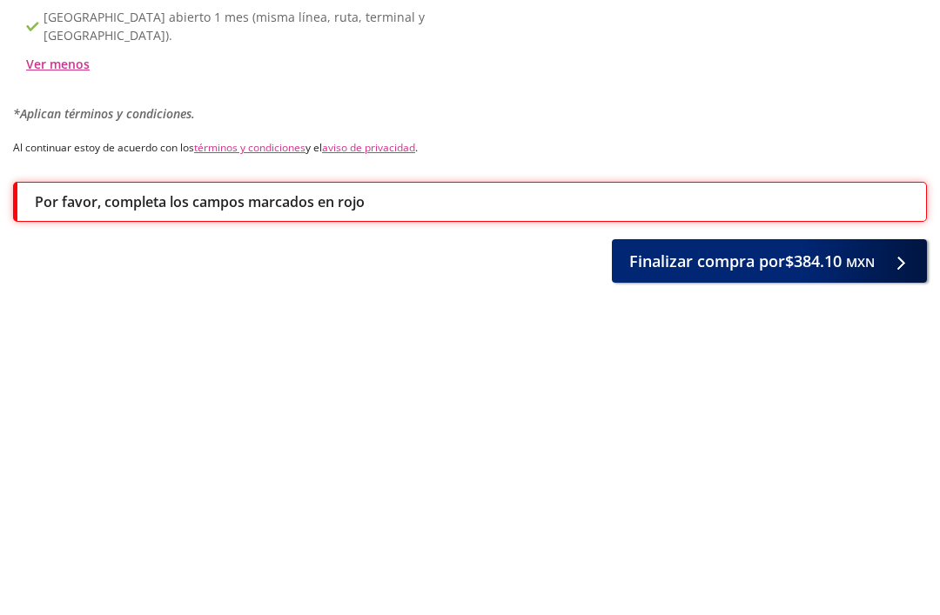
scroll to position [1142, 0]
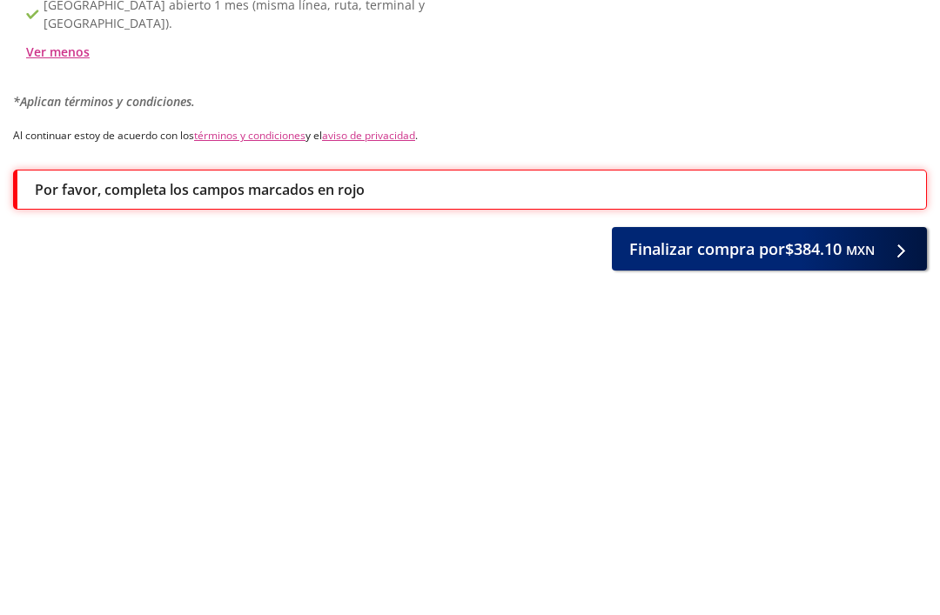
click at [834, 537] on span "Finalizar compra por $384.10 MXN" at bounding box center [751, 548] width 245 height 23
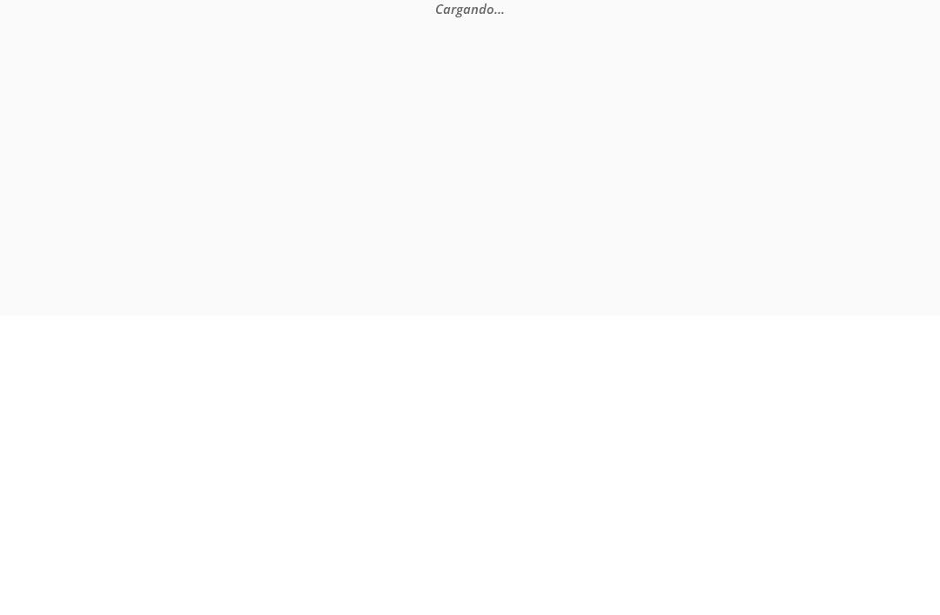
scroll to position [0, 0]
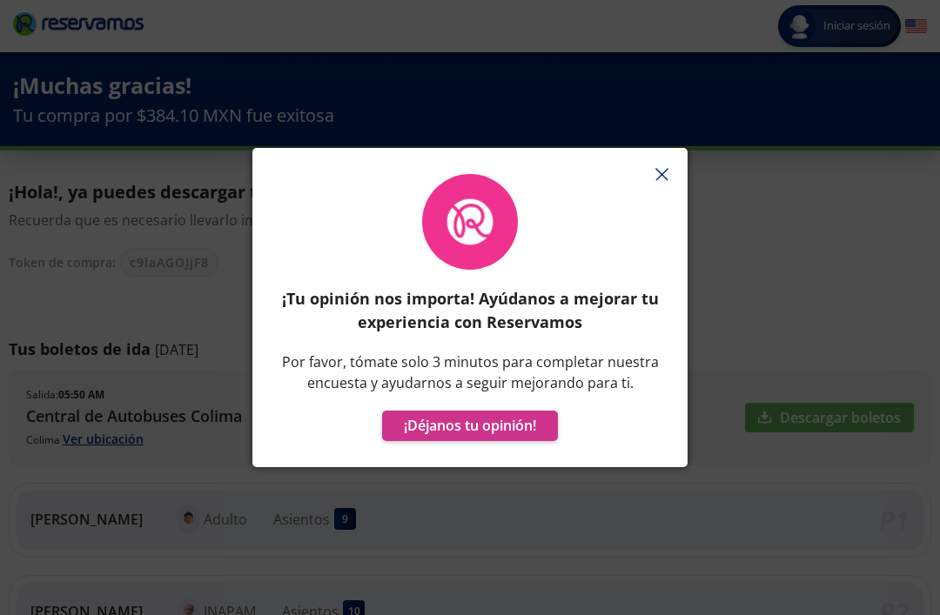
click at [671, 187] on button "button" at bounding box center [661, 174] width 26 height 26
